Goal: Information Seeking & Learning: Learn about a topic

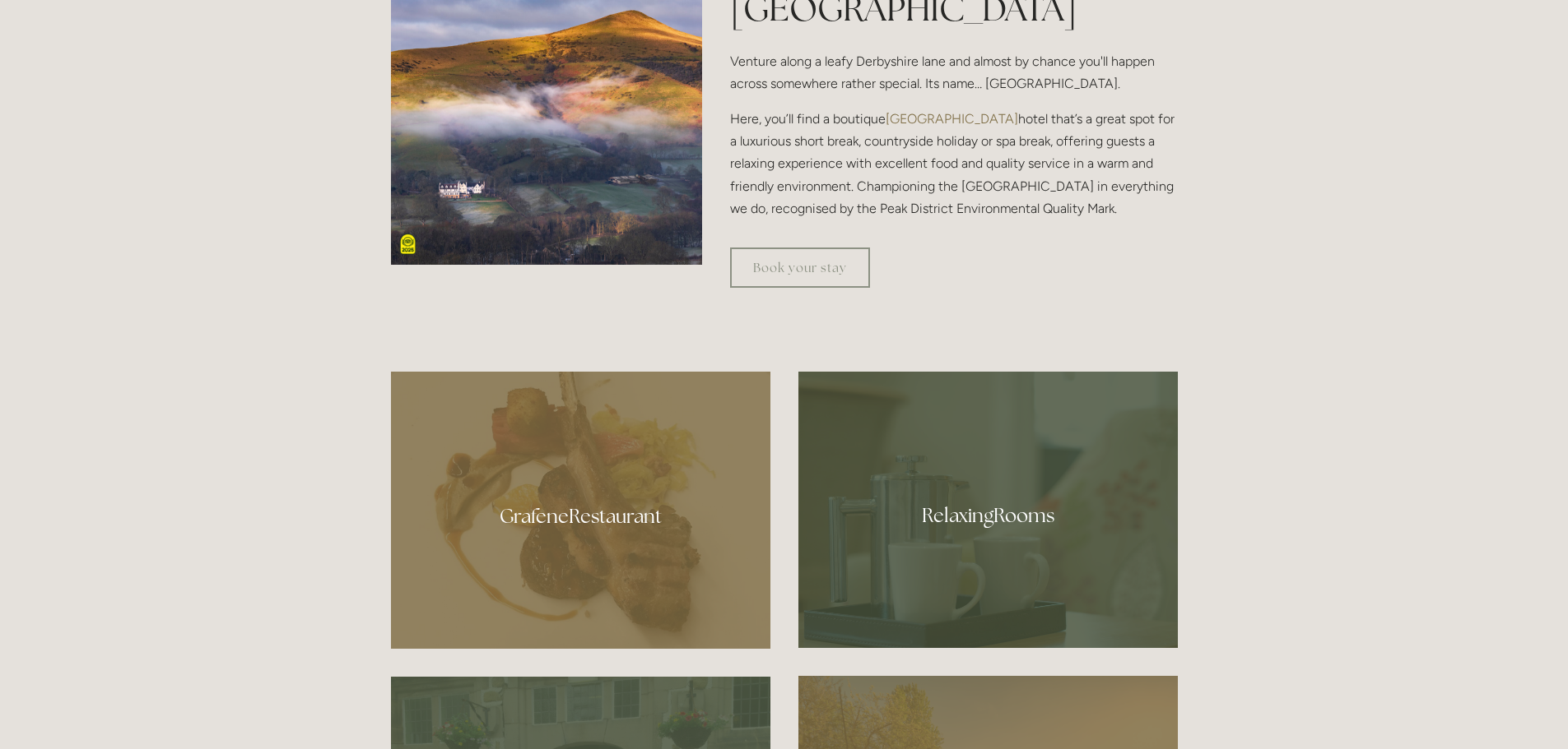
scroll to position [987, 0]
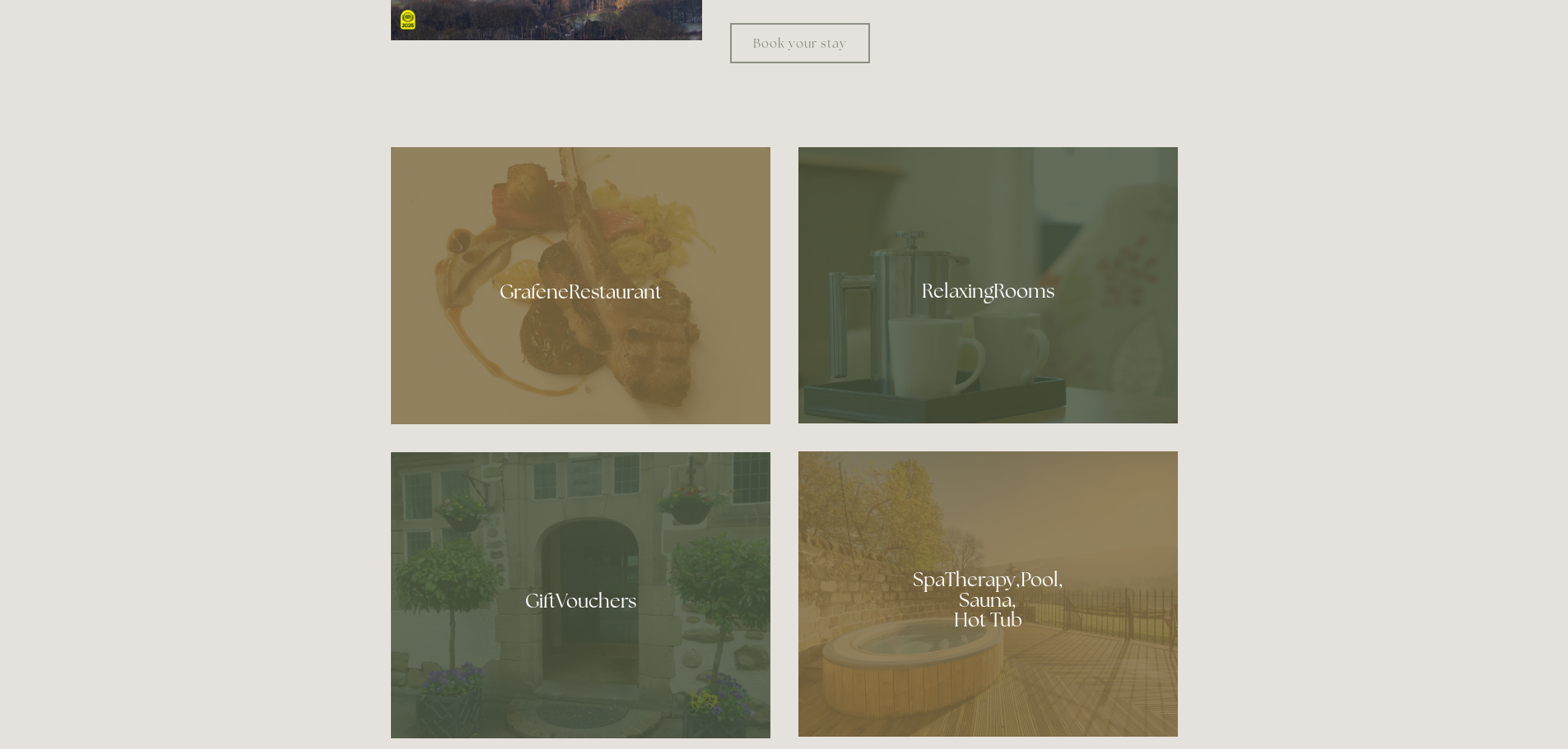
click at [991, 562] on div at bounding box center [987, 595] width 379 height 286
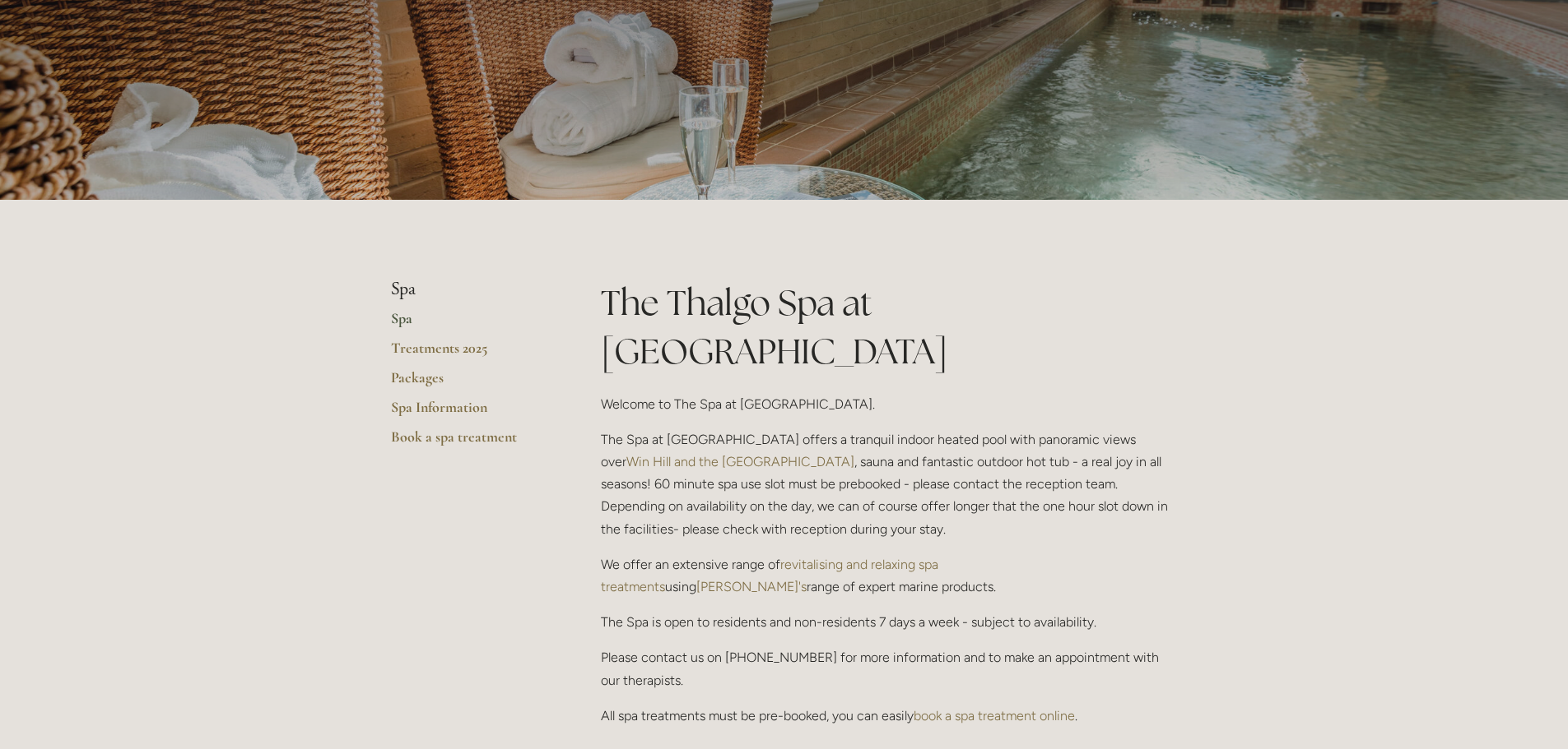
scroll to position [165, 0]
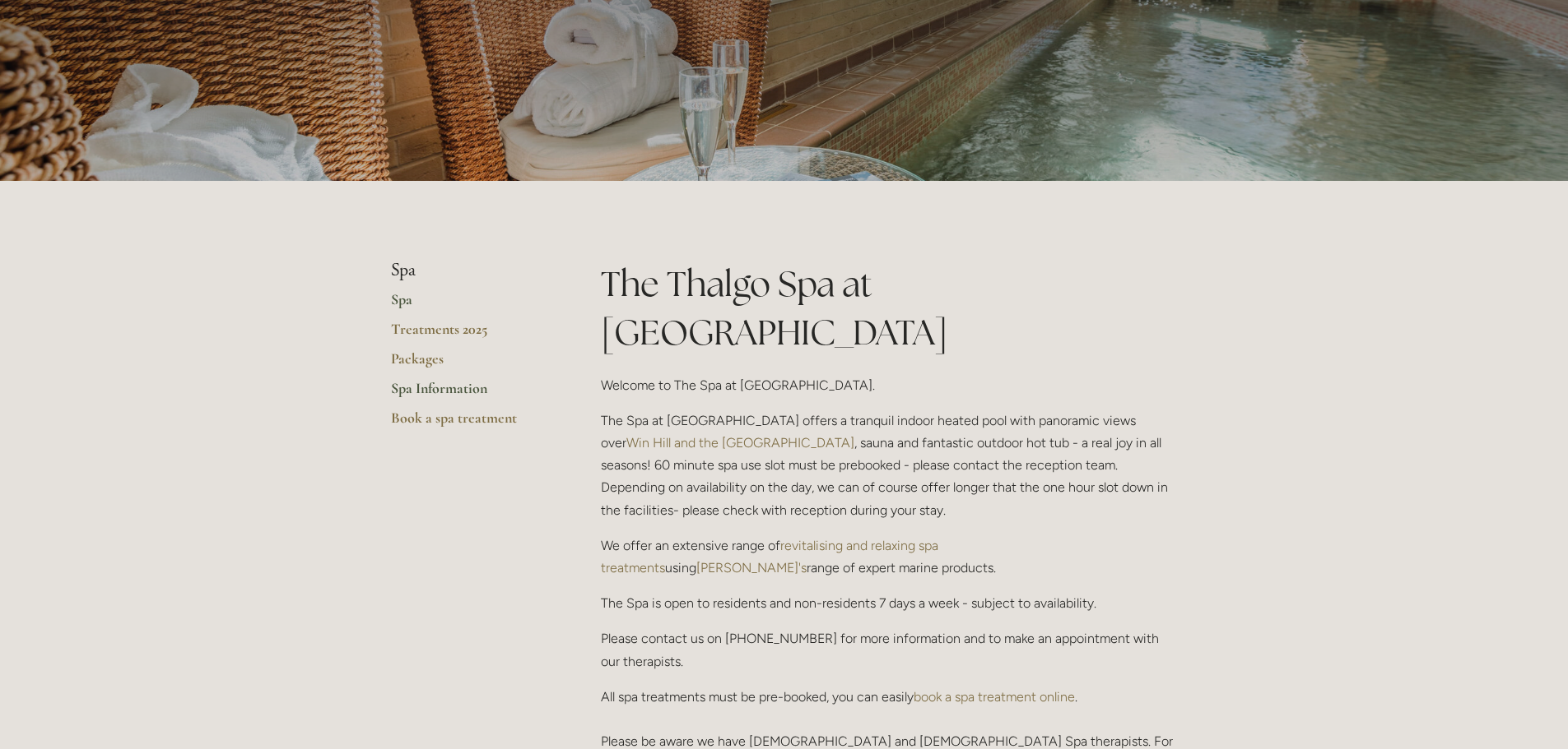
click at [418, 385] on link "Spa Information" at bounding box center [469, 393] width 157 height 30
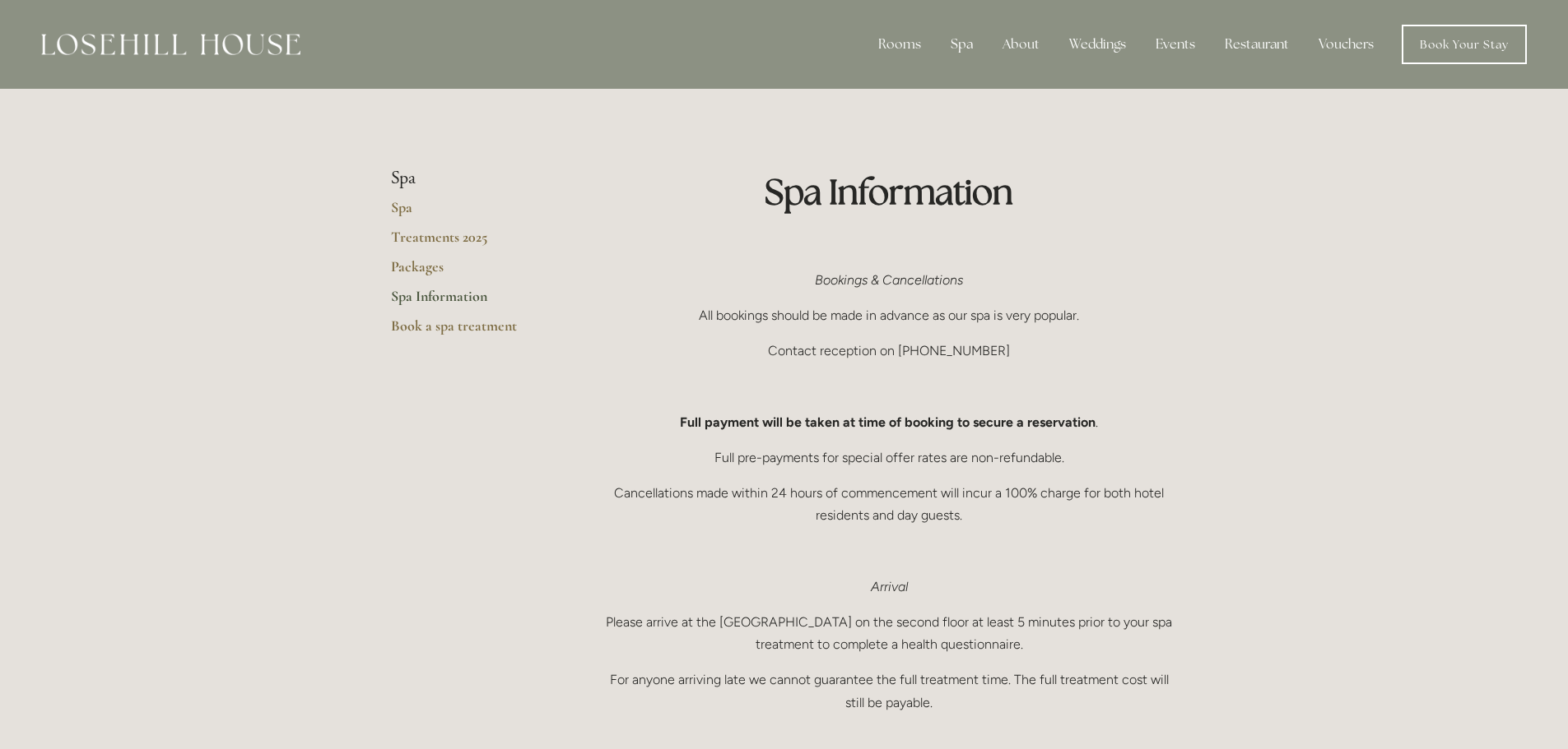
scroll to position [82, 0]
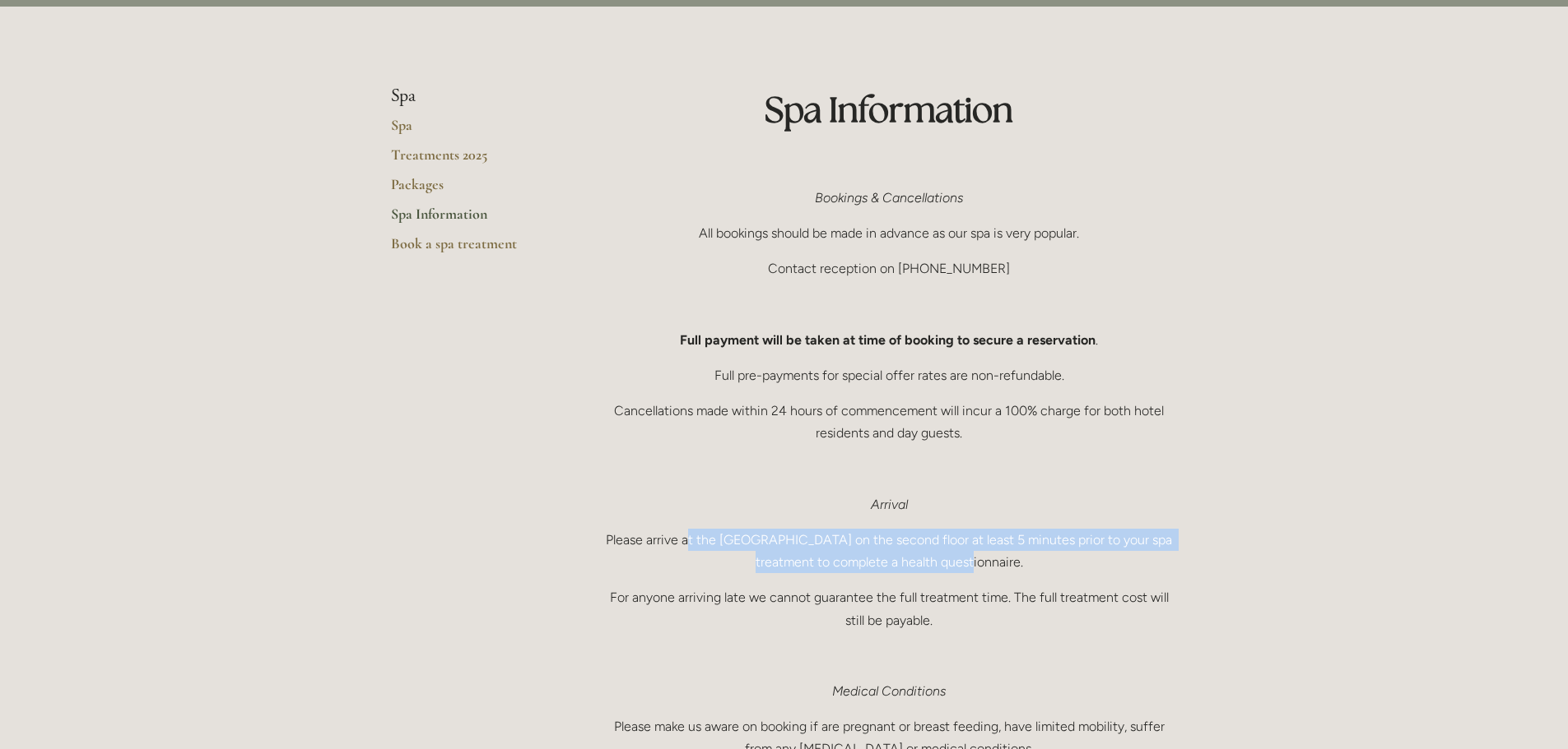
drag, startPoint x: 680, startPoint y: 540, endPoint x: 970, endPoint y: 569, distance: 291.4
click at [970, 569] on p "Please arrive at the [GEOGRAPHIC_DATA] on the second floor at least 5 minutes p…" at bounding box center [889, 550] width 577 height 44
